Goal: Navigation & Orientation: Find specific page/section

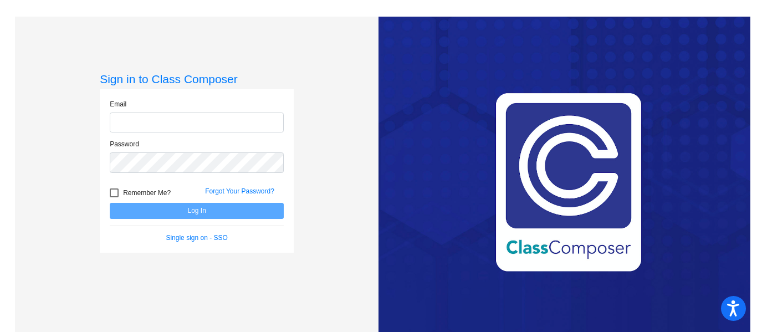
type input "kselsor@lcusd.net"
click at [114, 191] on div at bounding box center [114, 192] width 9 height 9
click at [114, 197] on input "Remember Me?" at bounding box center [114, 197] width 1 height 1
checkbox input "true"
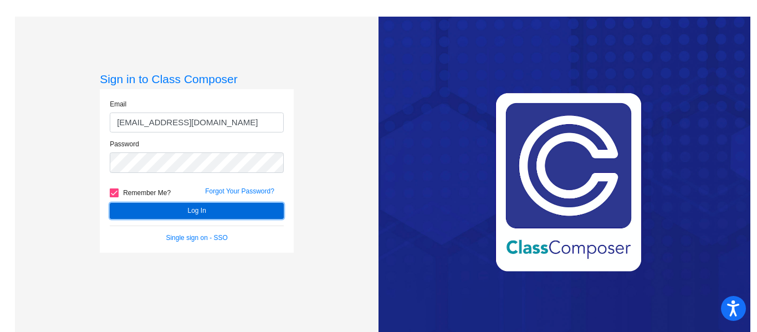
click at [207, 213] on button "Log In" at bounding box center [197, 211] width 174 height 16
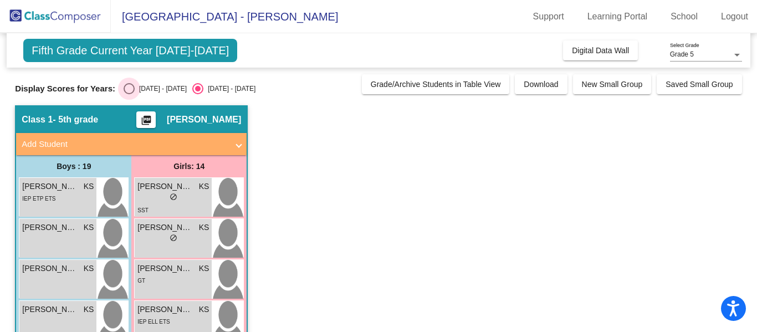
click at [124, 87] on div "Select an option" at bounding box center [129, 88] width 11 height 11
click at [129, 94] on input "2024 - 2025" at bounding box center [129, 94] width 1 height 1
radio input "true"
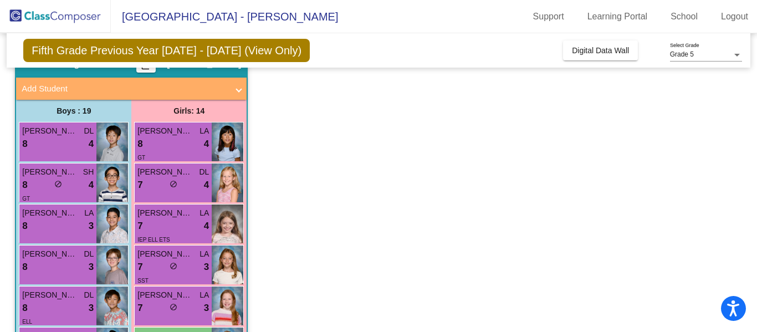
scroll to position [47, 0]
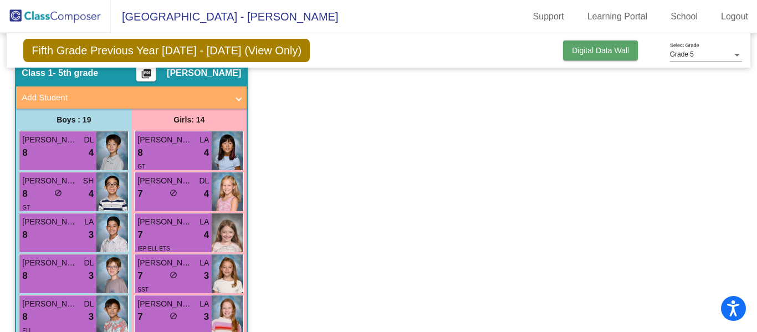
click at [595, 53] on span "Digital Data Wall" at bounding box center [600, 50] width 57 height 9
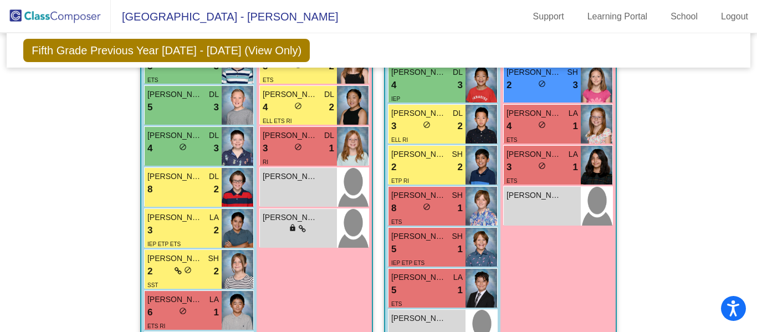
scroll to position [575, 0]
